Goal: Task Accomplishment & Management: Complete application form

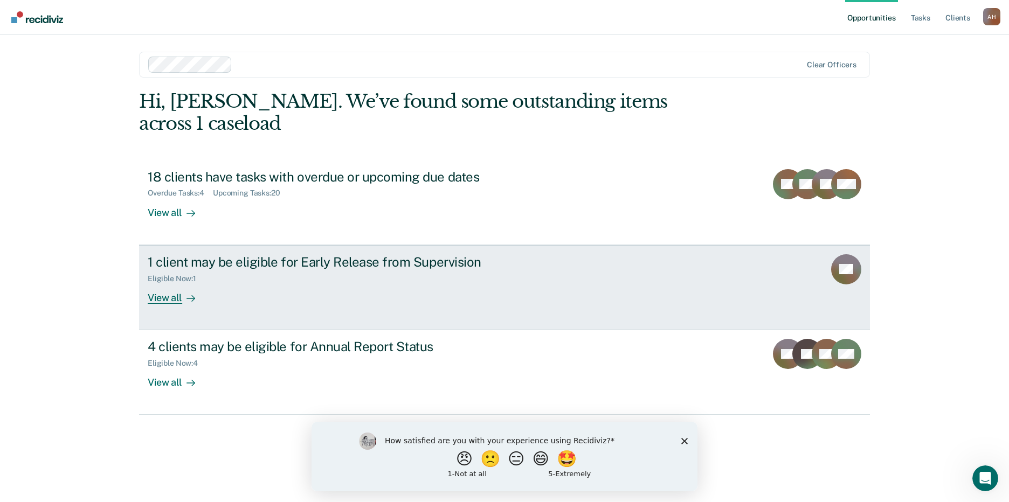
click at [173, 270] on div "Eligible Now : 1" at bounding box center [337, 276] width 378 height 13
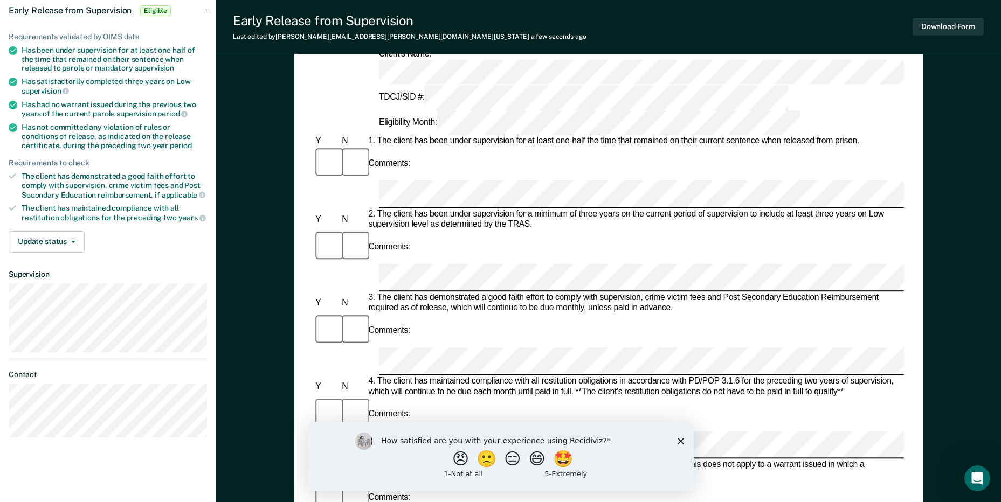
scroll to position [162, 0]
